Goal: Task Accomplishment & Management: Use online tool/utility

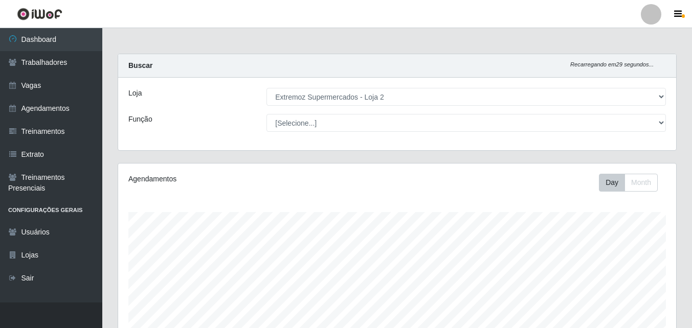
select select "521"
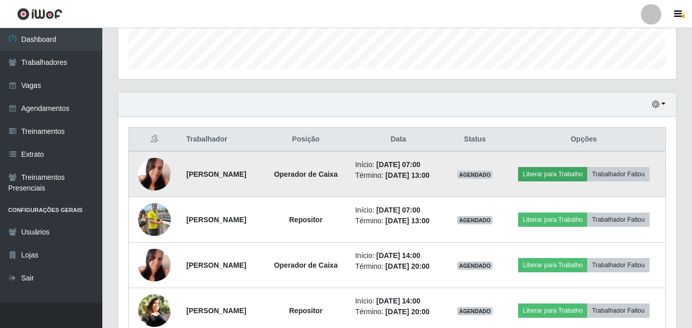
scroll to position [212, 558]
click at [587, 174] on button "Liberar para Trabalho" at bounding box center [552, 174] width 69 height 14
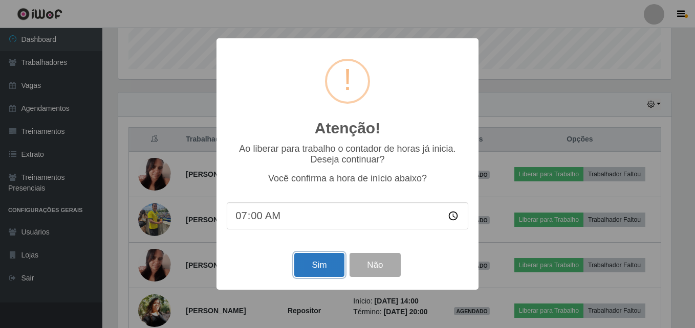
drag, startPoint x: 333, startPoint y: 268, endPoint x: 415, endPoint y: 258, distance: 82.0
click at [333, 268] on button "Sim" at bounding box center [319, 265] width 50 height 24
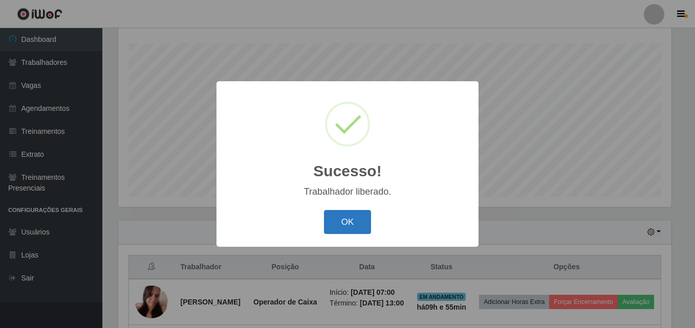
click at [359, 224] on button "OK" at bounding box center [348, 222] width 48 height 24
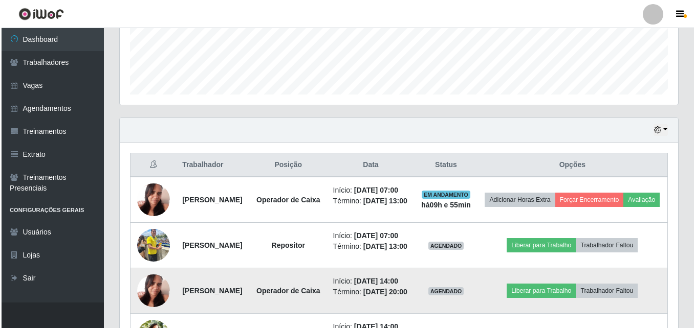
scroll to position [425, 0]
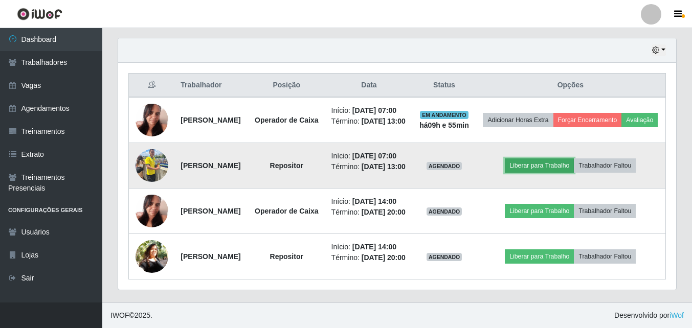
click at [574, 159] on button "Liberar para Trabalho" at bounding box center [539, 166] width 69 height 14
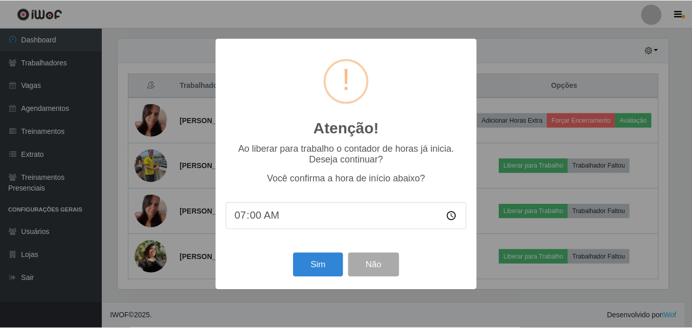
scroll to position [212, 553]
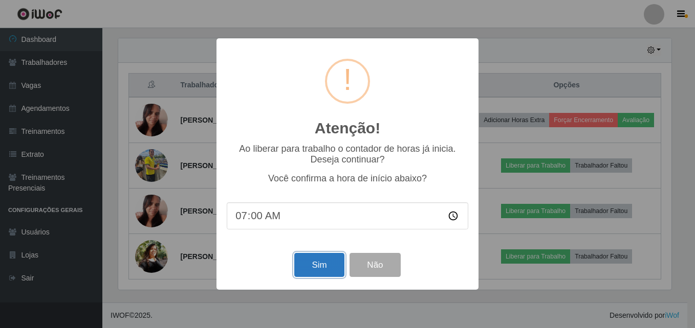
click at [324, 266] on button "Sim" at bounding box center [319, 265] width 50 height 24
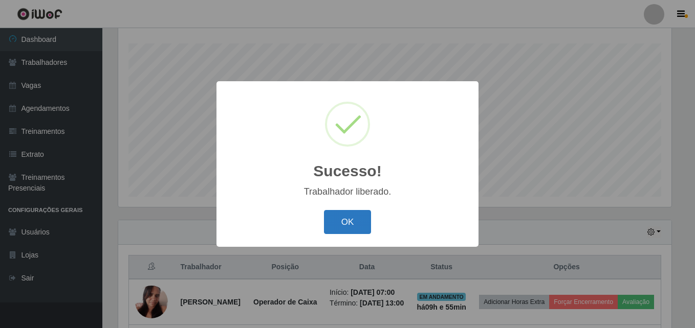
drag, startPoint x: 372, startPoint y: 233, endPoint x: 369, endPoint y: 227, distance: 6.9
click at [369, 231] on div "OK Cancel" at bounding box center [347, 222] width 241 height 29
click at [351, 222] on button "OK" at bounding box center [348, 222] width 48 height 24
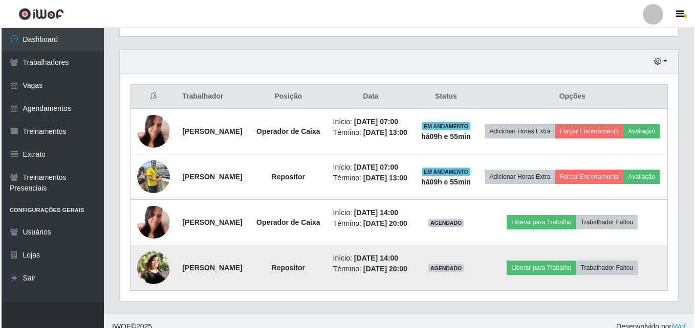
scroll to position [425, 0]
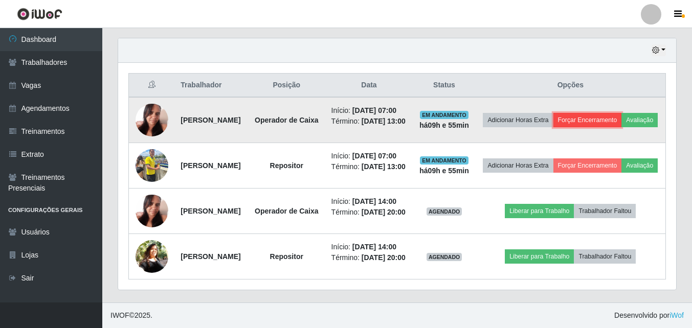
click at [622, 113] on button "Forçar Encerramento" at bounding box center [587, 120] width 69 height 14
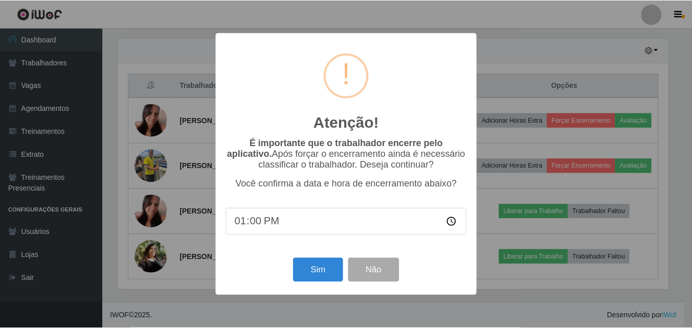
scroll to position [212, 553]
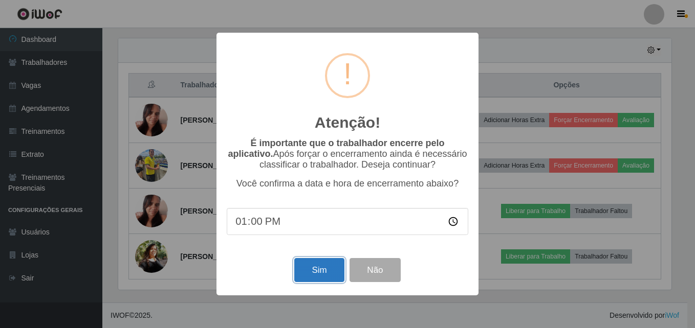
click at [328, 272] on button "Sim" at bounding box center [319, 270] width 50 height 24
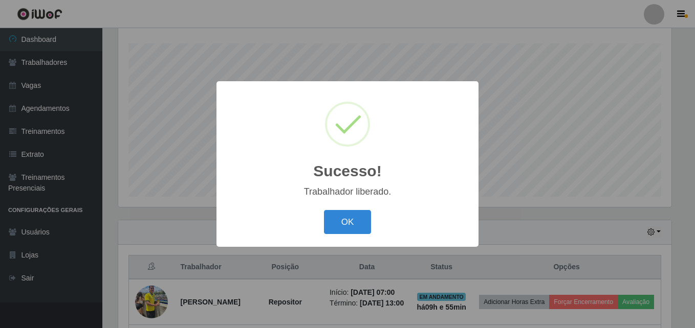
click at [324, 210] on button "OK" at bounding box center [348, 222] width 48 height 24
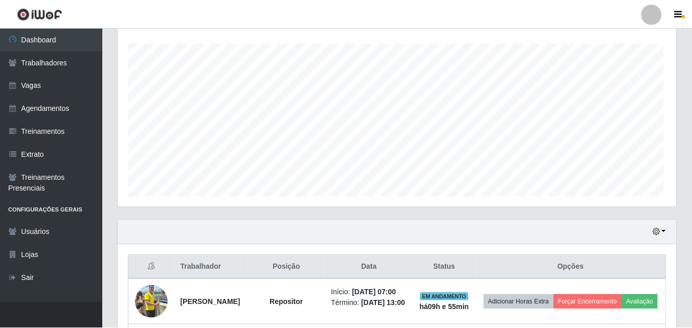
scroll to position [0, 0]
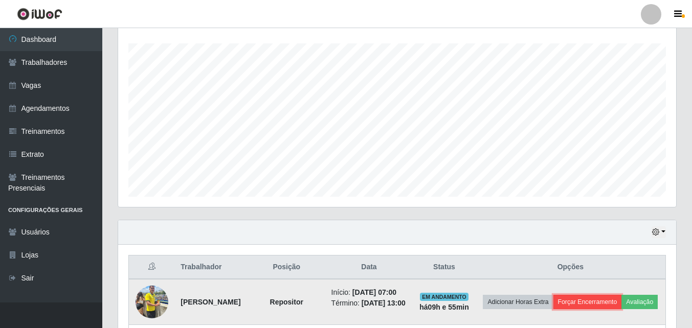
click at [611, 302] on button "Forçar Encerramento" at bounding box center [587, 302] width 69 height 14
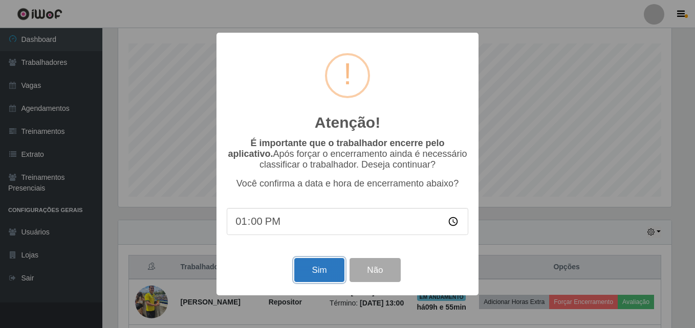
click at [325, 264] on button "Sim" at bounding box center [319, 270] width 50 height 24
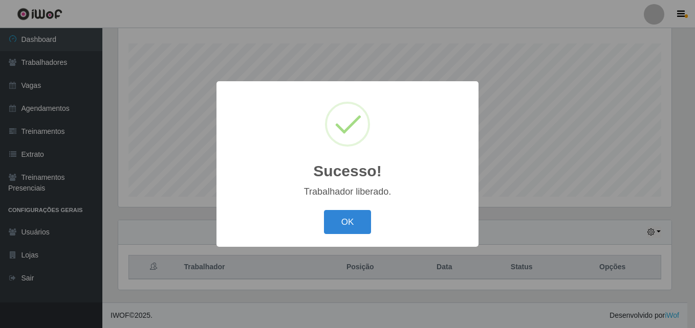
click at [324, 210] on button "OK" at bounding box center [348, 222] width 48 height 24
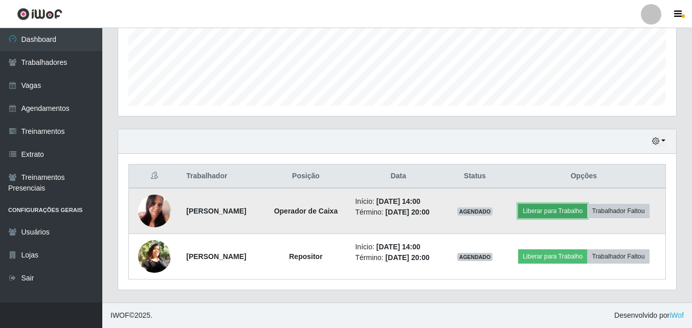
click at [571, 204] on button "Liberar para Trabalho" at bounding box center [552, 211] width 69 height 14
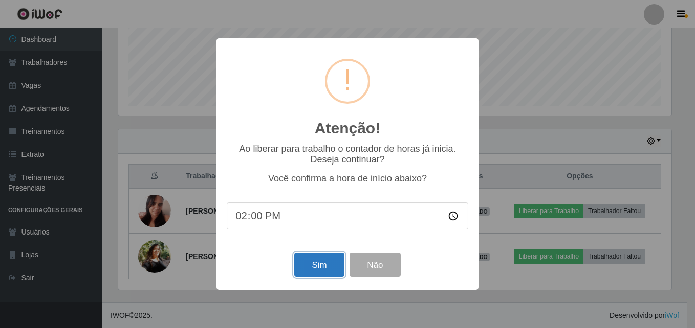
click at [304, 275] on button "Sim" at bounding box center [319, 265] width 50 height 24
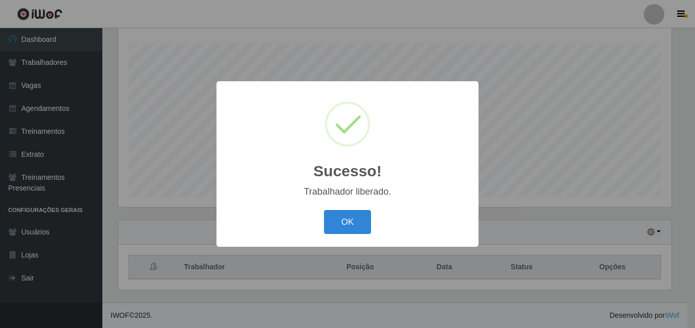
click at [324, 210] on button "OK" at bounding box center [348, 222] width 48 height 24
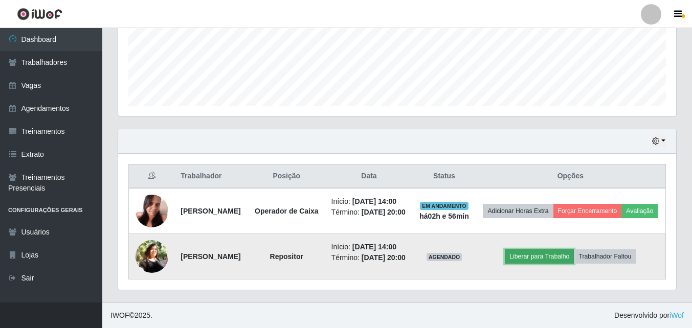
click at [565, 250] on button "Liberar para Trabalho" at bounding box center [539, 257] width 69 height 14
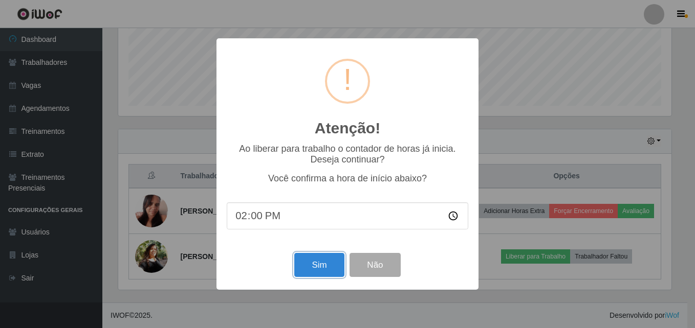
drag, startPoint x: 306, startPoint y: 268, endPoint x: 312, endPoint y: 270, distance: 5.5
click at [306, 270] on button "Sim" at bounding box center [319, 265] width 50 height 24
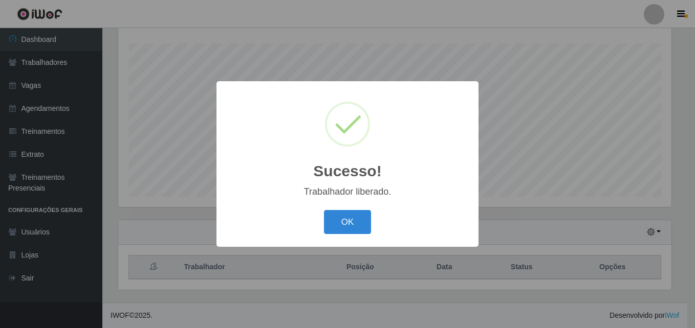
click at [324, 210] on button "OK" at bounding box center [348, 222] width 48 height 24
